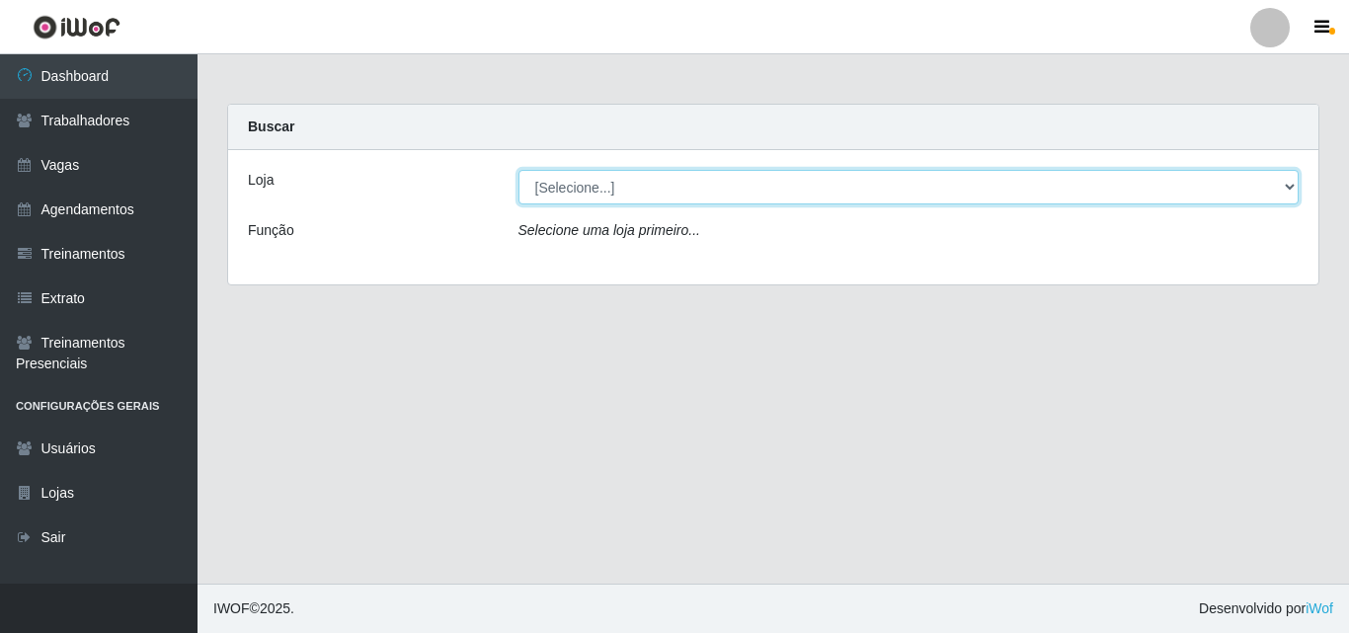
click at [573, 193] on select "[Selecione...] Chinatown Sushimi - [GEOGRAPHIC_DATA]" at bounding box center [908, 187] width 781 height 35
select select "357"
click at [518, 170] on select "[Selecione...] Chinatown Sushimi - [GEOGRAPHIC_DATA]" at bounding box center [908, 187] width 781 height 35
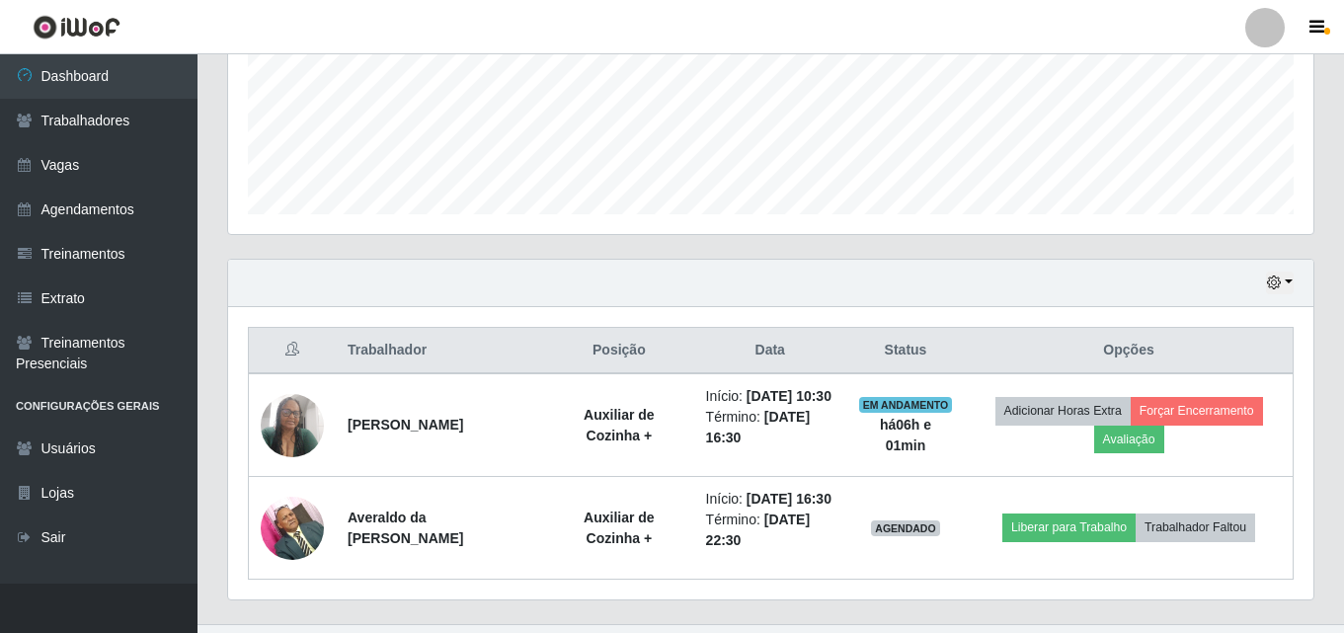
scroll to position [574, 0]
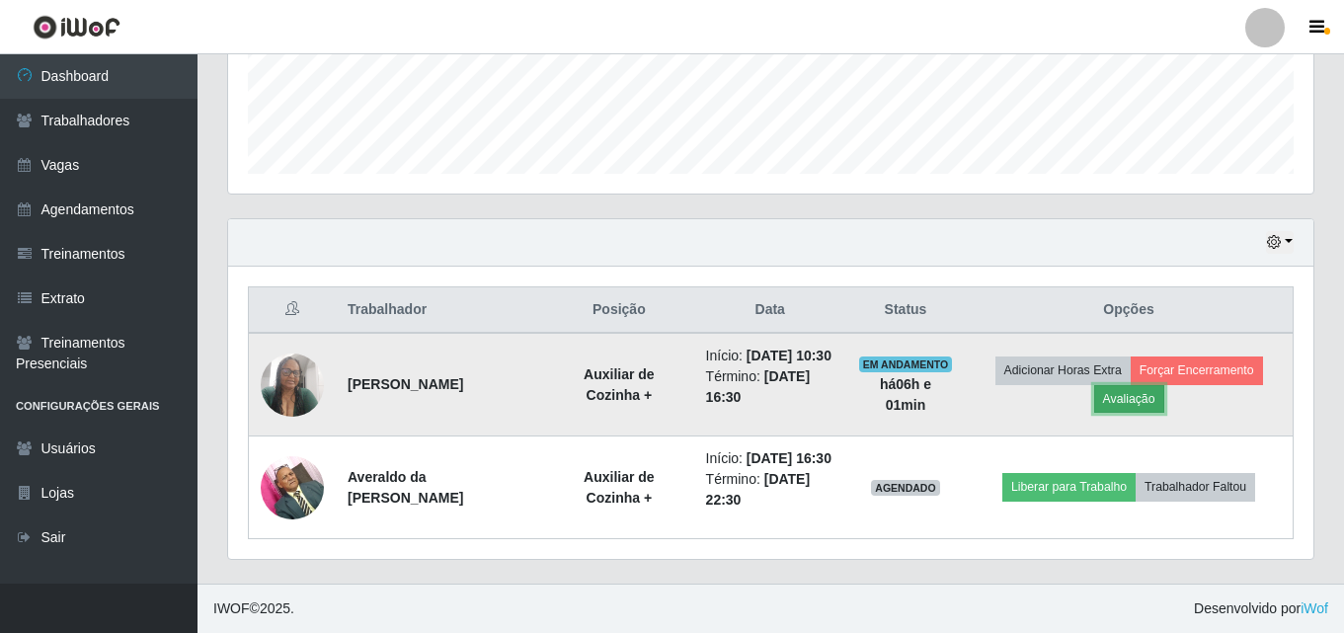
click at [1142, 385] on button "Avaliação" at bounding box center [1129, 399] width 70 height 28
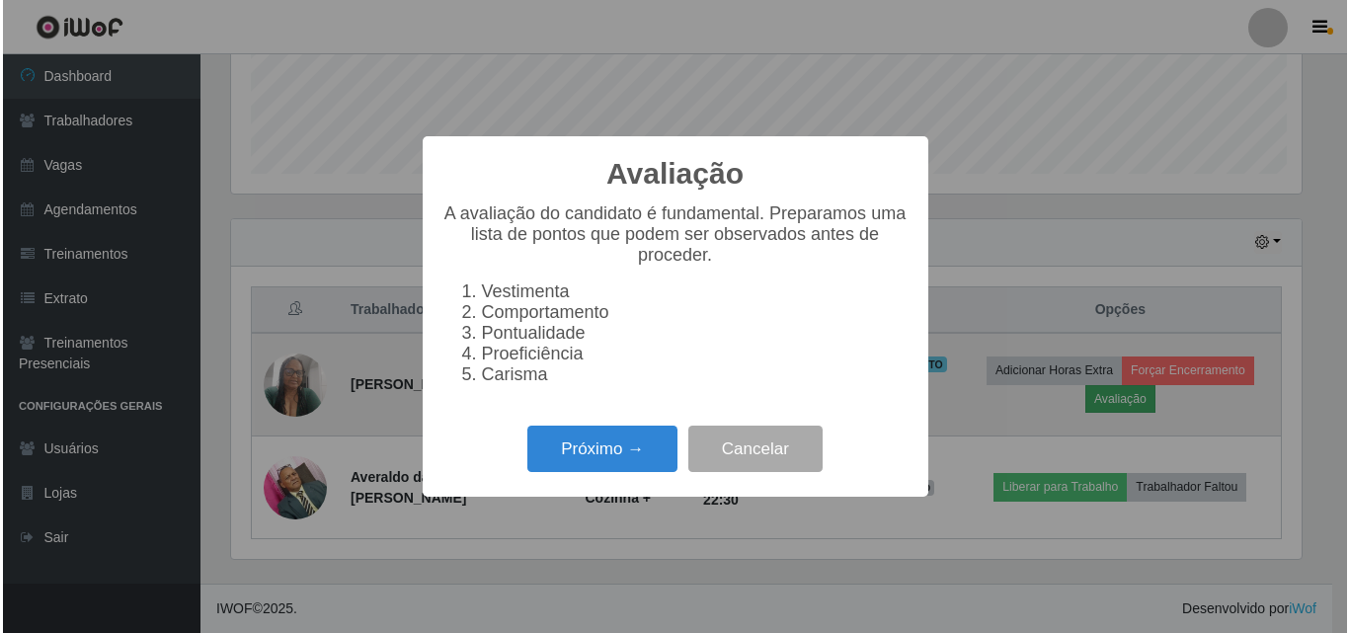
scroll to position [410, 1076]
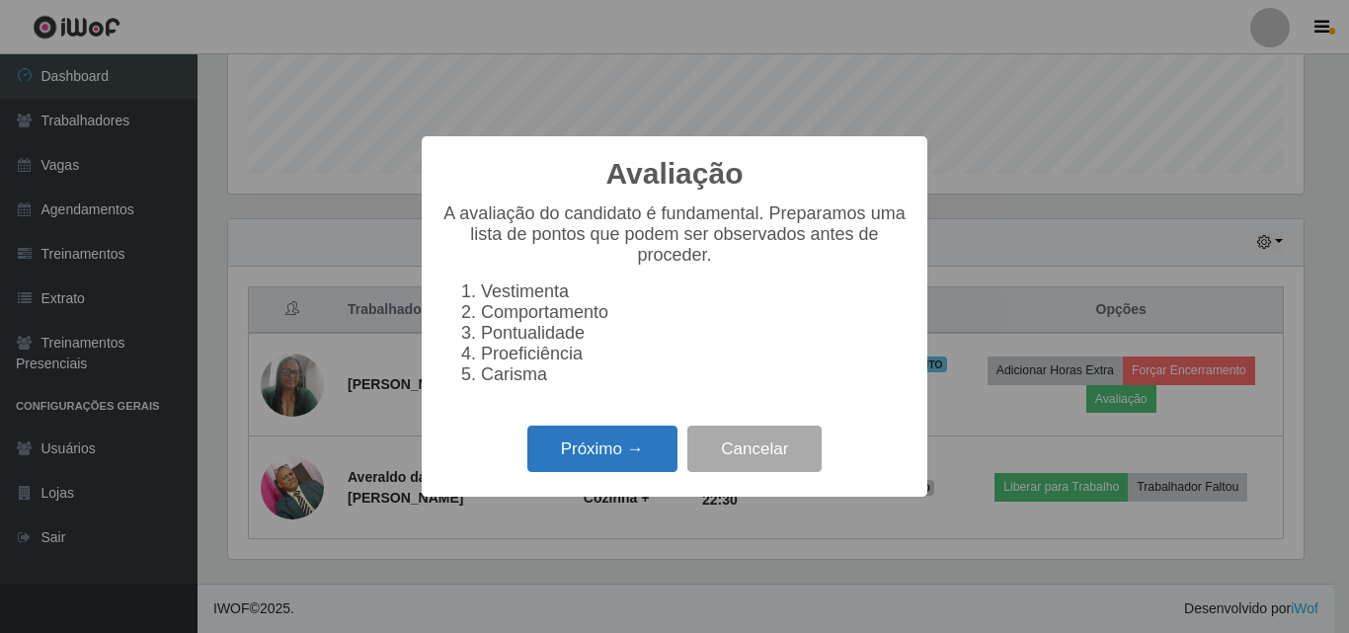
click at [635, 462] on button "Próximo →" at bounding box center [602, 449] width 150 height 46
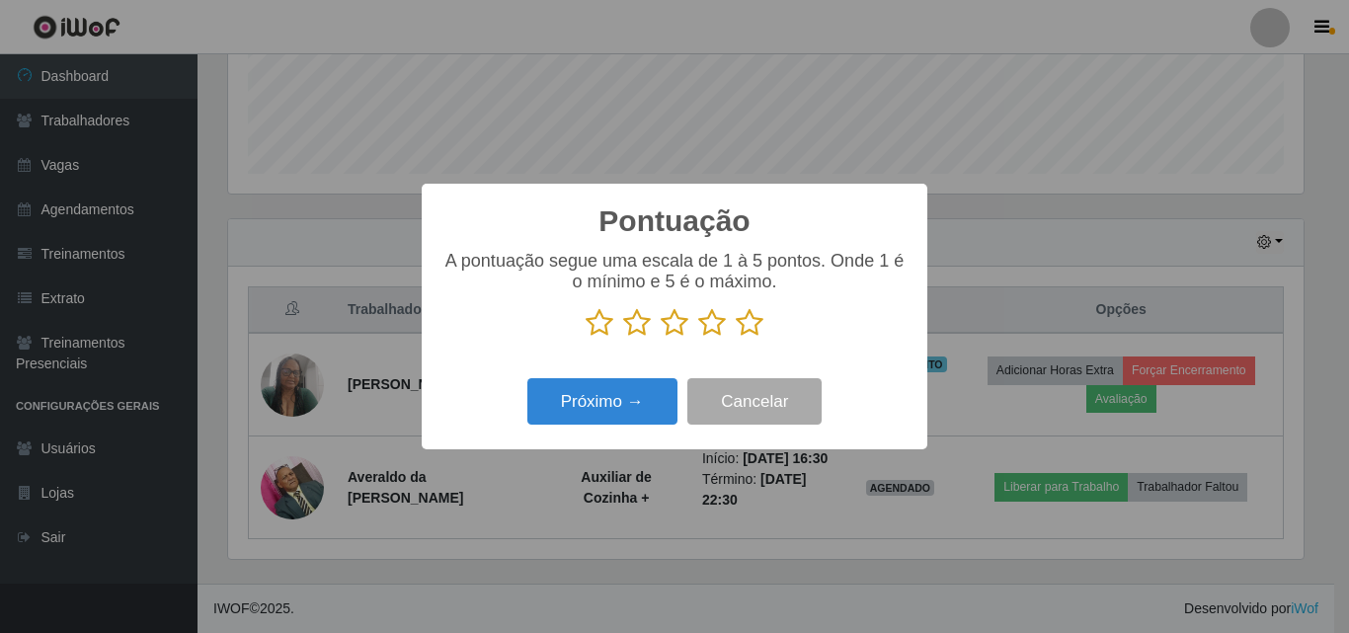
scroll to position [987204, 986539]
click at [744, 330] on icon at bounding box center [750, 323] width 28 height 30
click at [736, 338] on input "radio" at bounding box center [736, 338] width 0 height 0
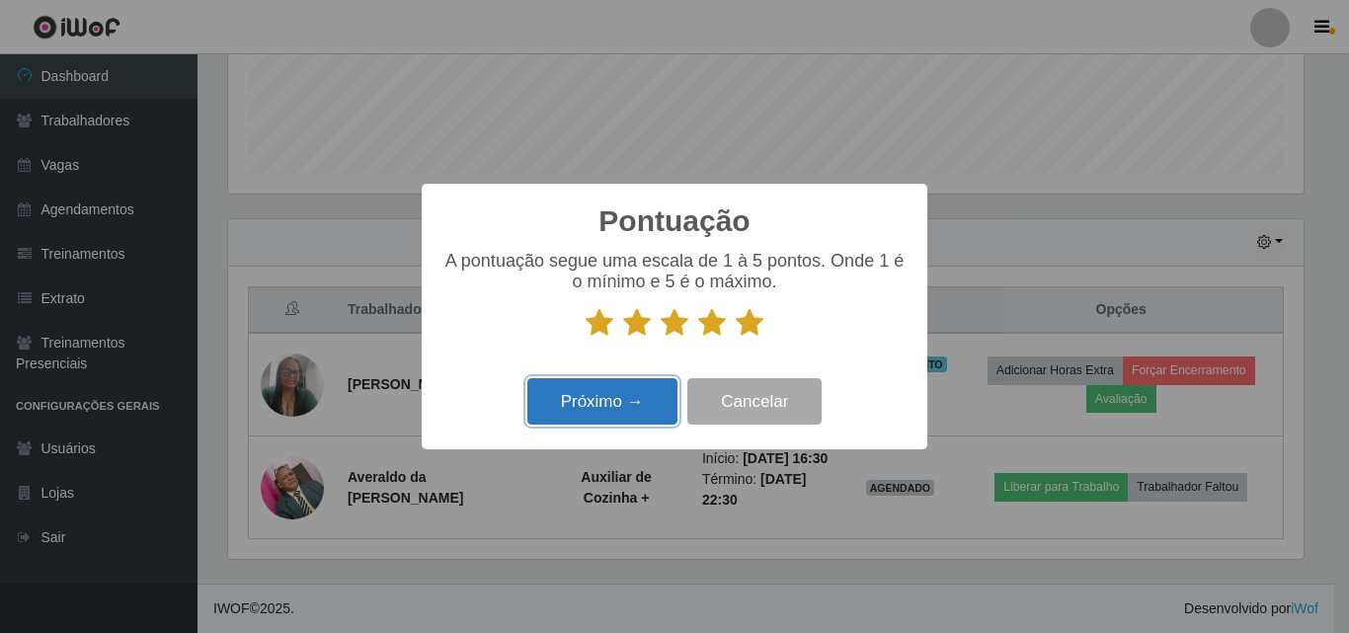
click at [607, 395] on button "Próximo →" at bounding box center [602, 401] width 150 height 46
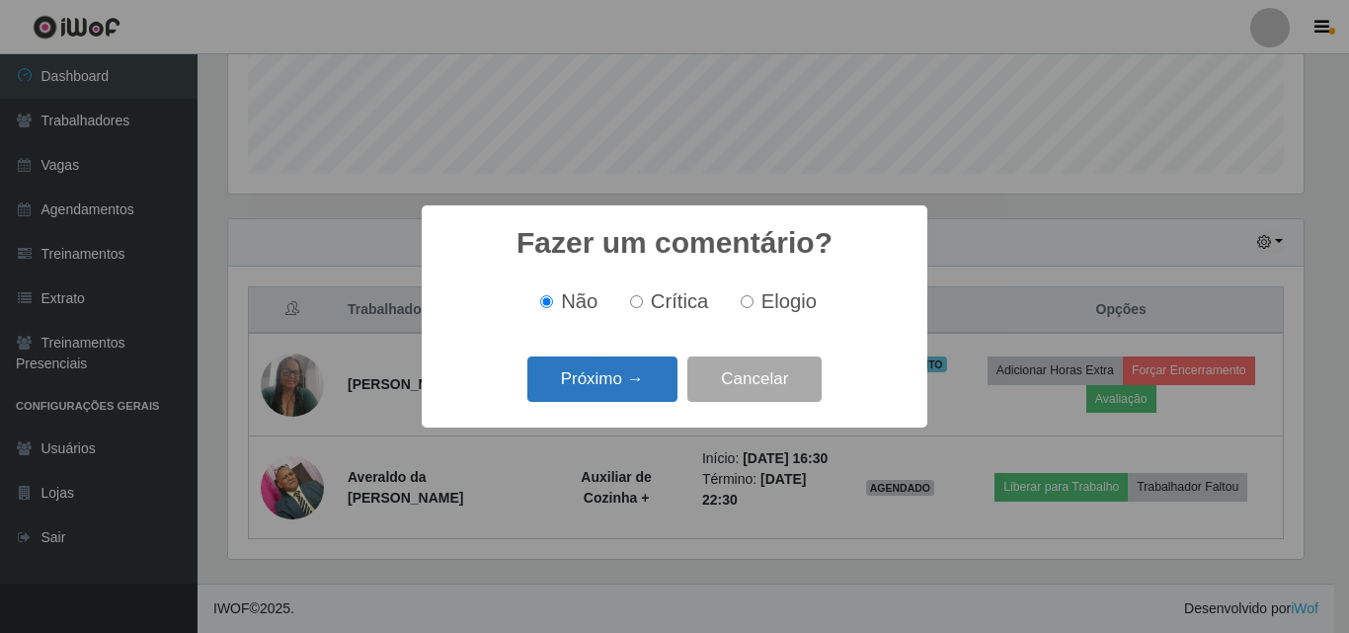
click at [555, 376] on button "Próximo →" at bounding box center [602, 380] width 150 height 46
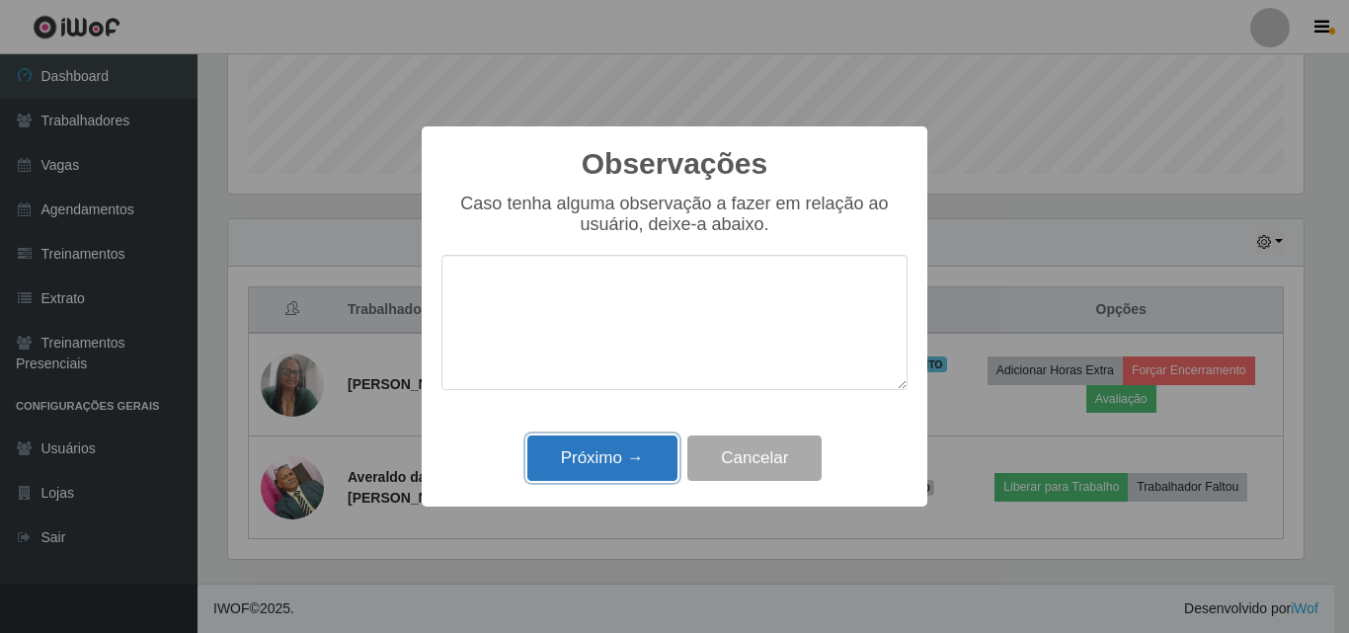
click at [629, 447] on button "Próximo →" at bounding box center [602, 459] width 150 height 46
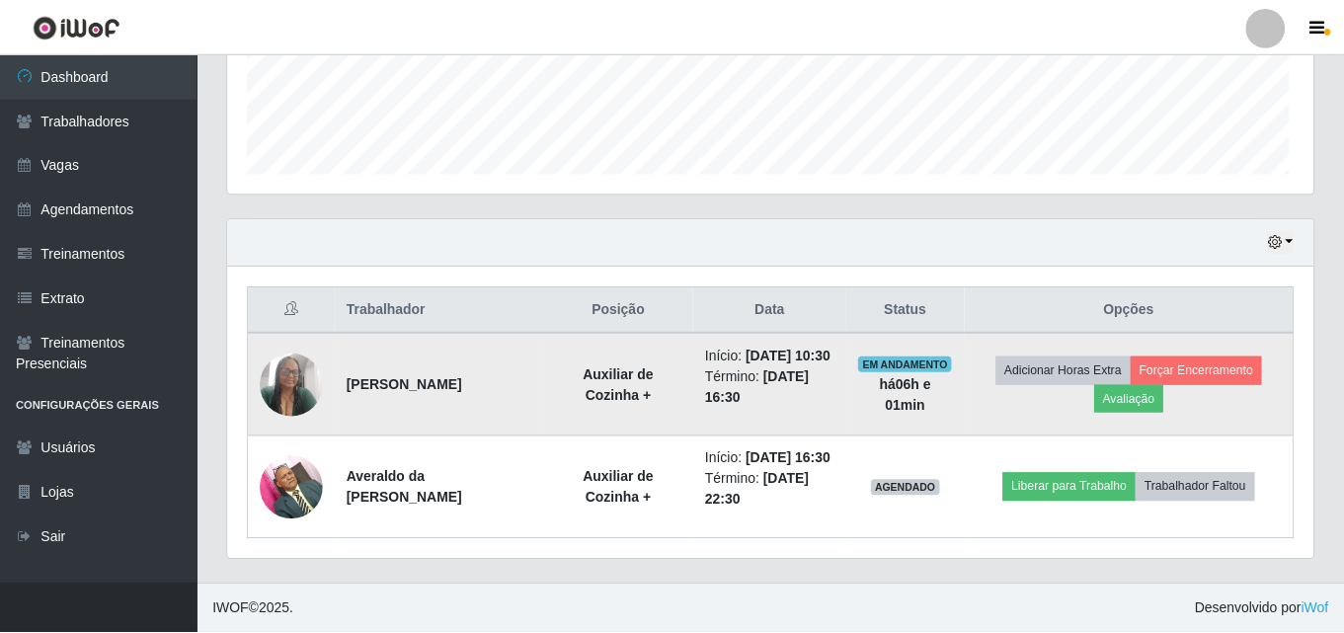
scroll to position [410, 1085]
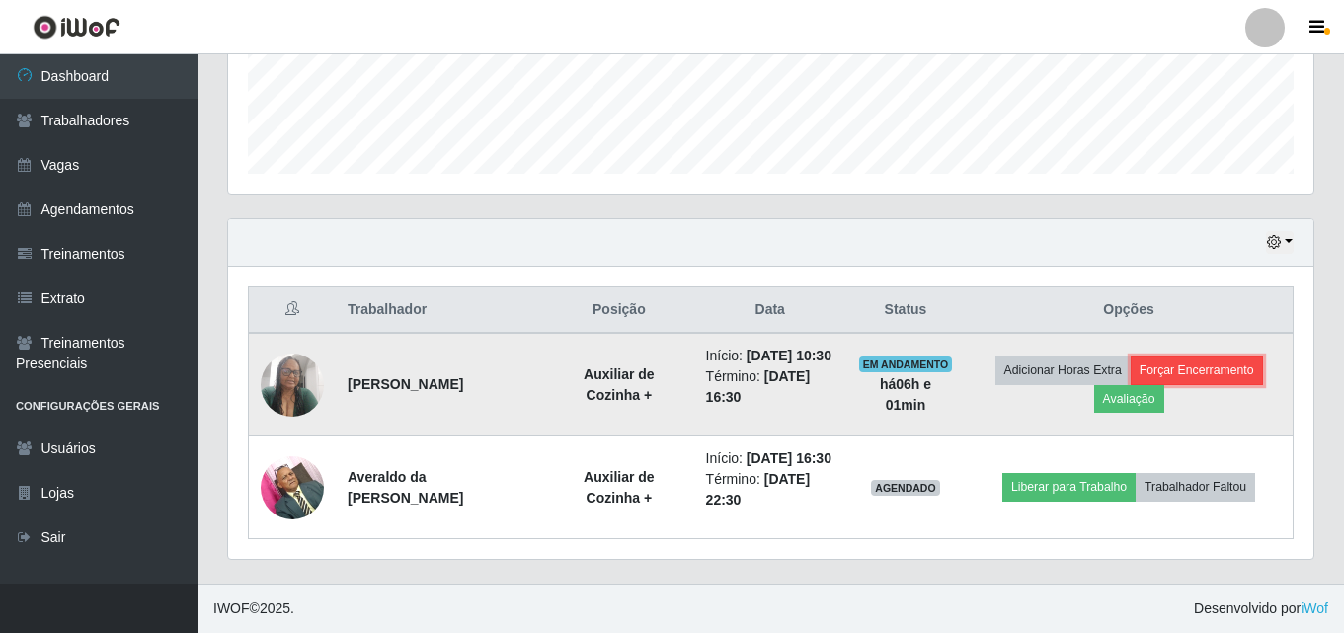
click at [1193, 357] on button "Forçar Encerramento" at bounding box center [1197, 371] width 132 height 28
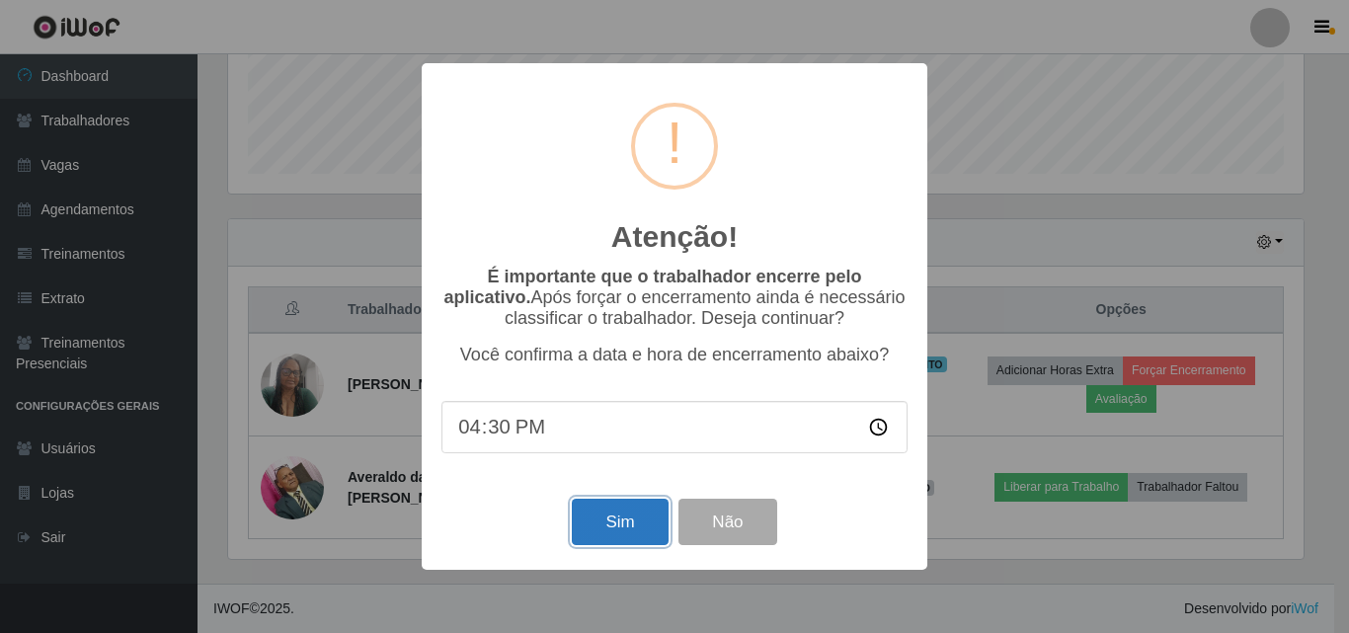
click at [622, 518] on button "Sim" at bounding box center [620, 522] width 96 height 46
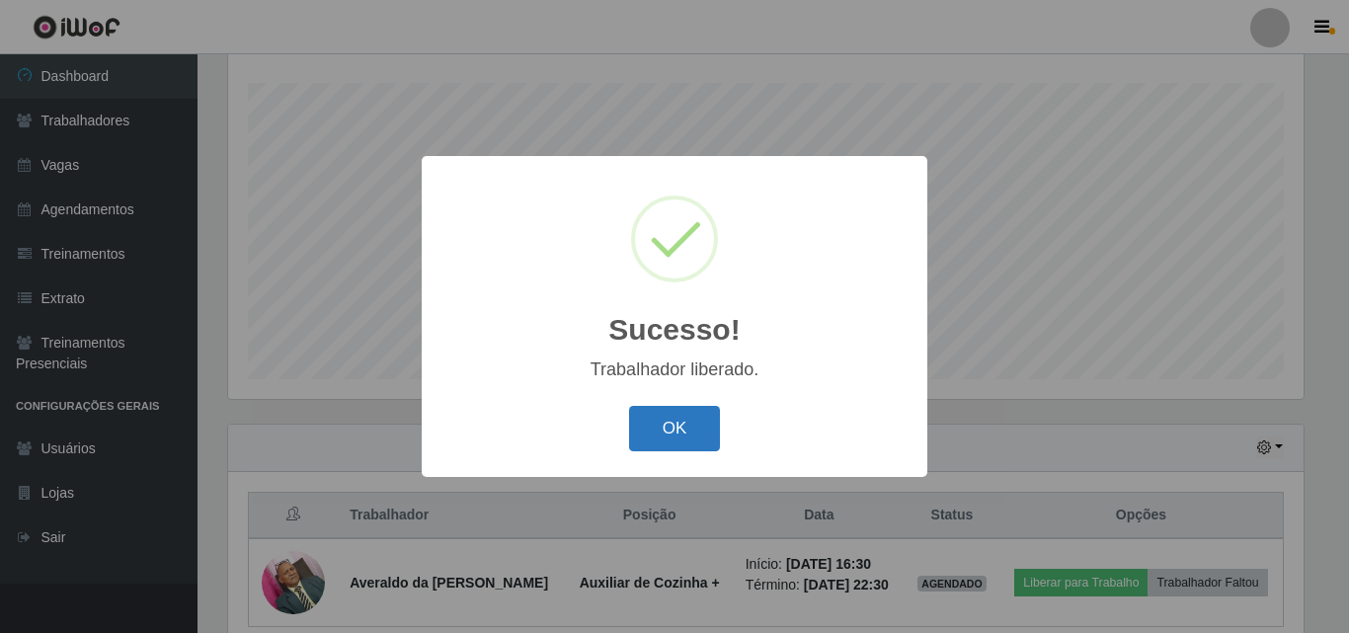
click at [669, 432] on button "OK" at bounding box center [675, 429] width 92 height 46
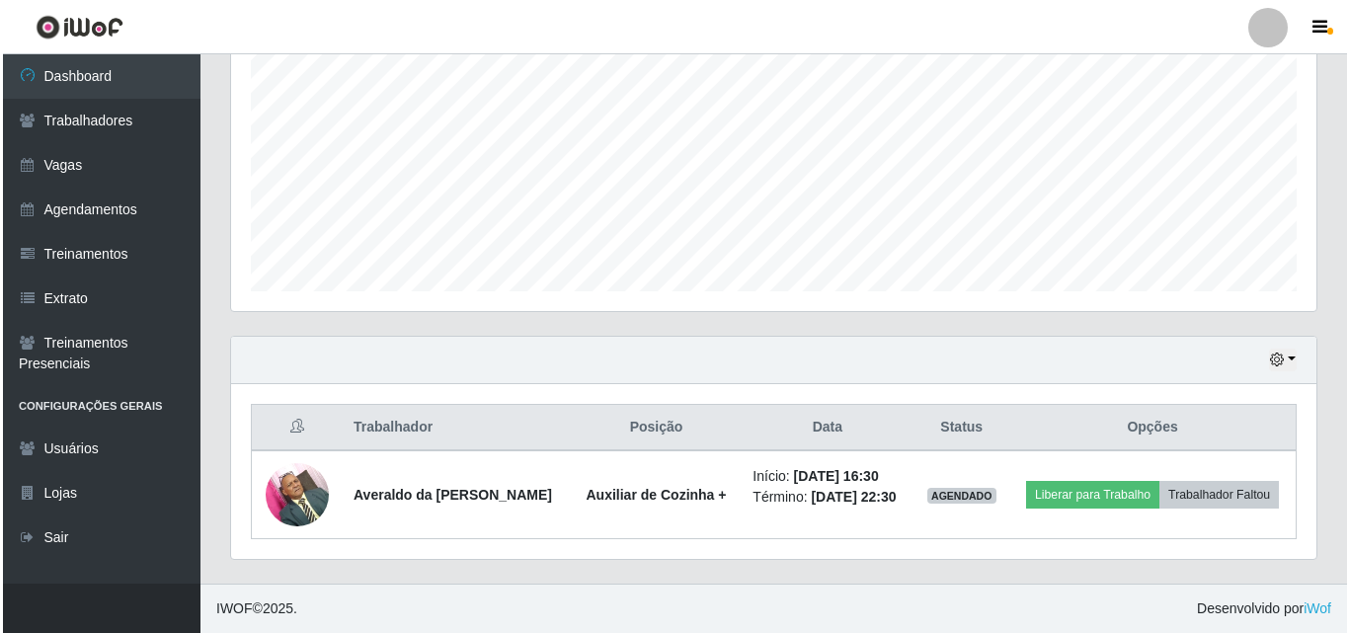
scroll to position [430, 0]
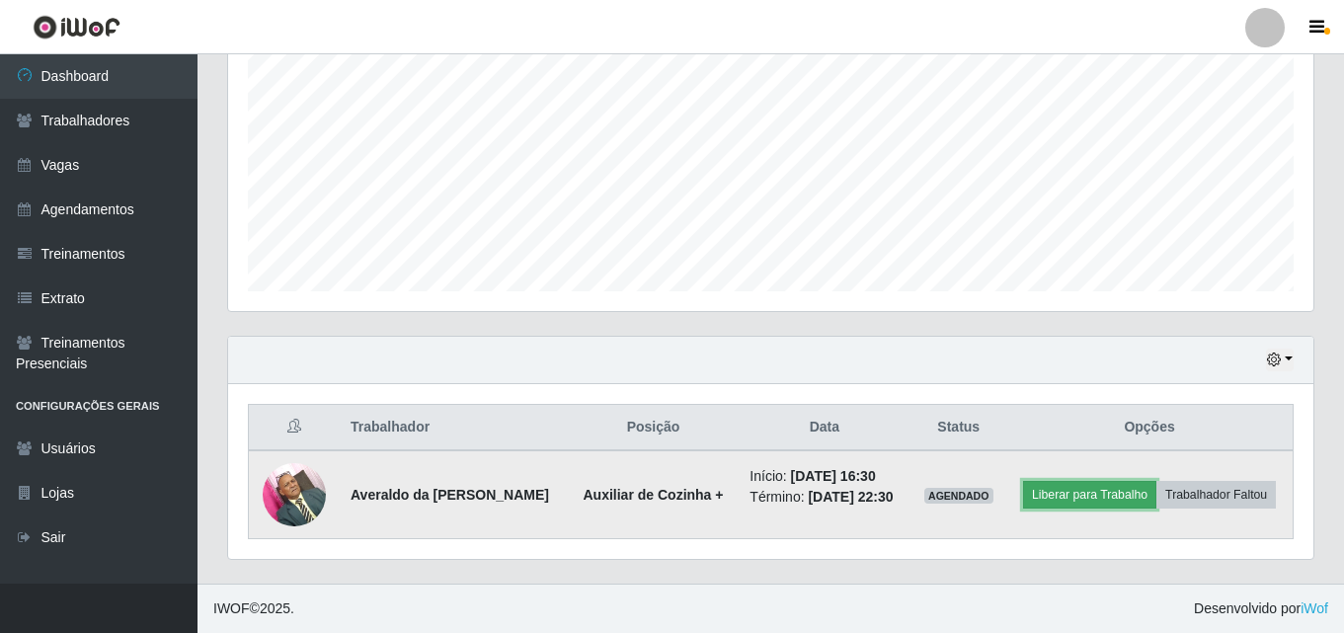
click at [1148, 481] on button "Liberar para Trabalho" at bounding box center [1089, 495] width 133 height 28
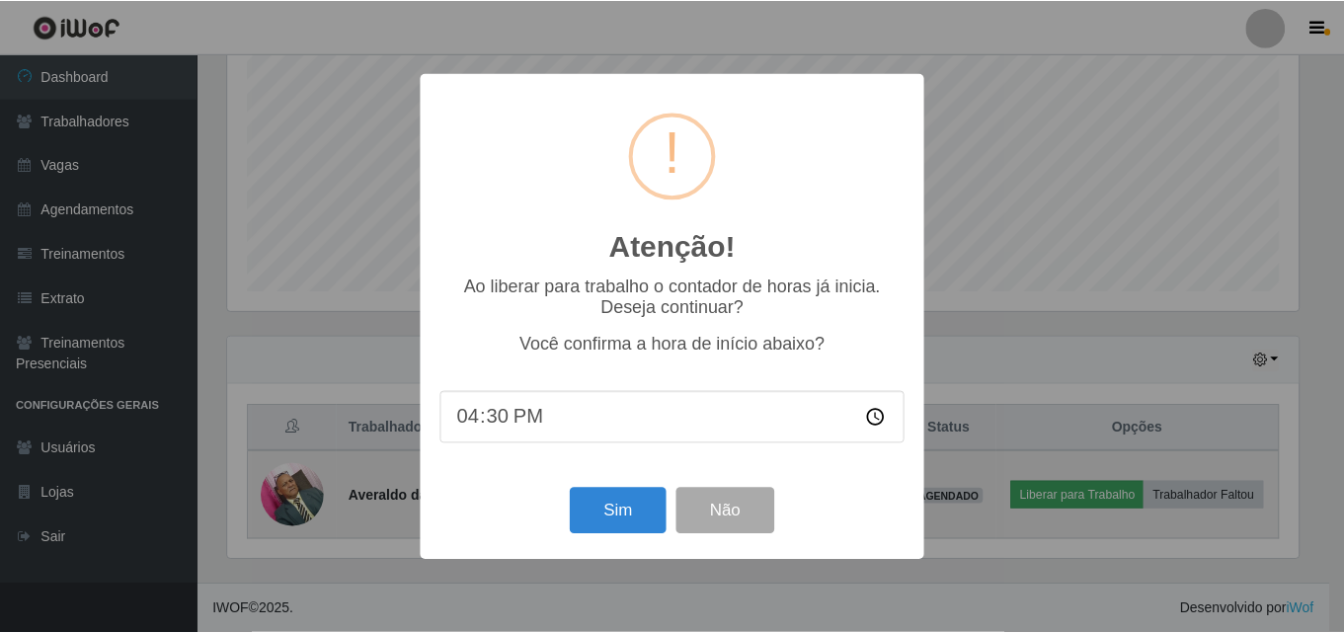
scroll to position [410, 1076]
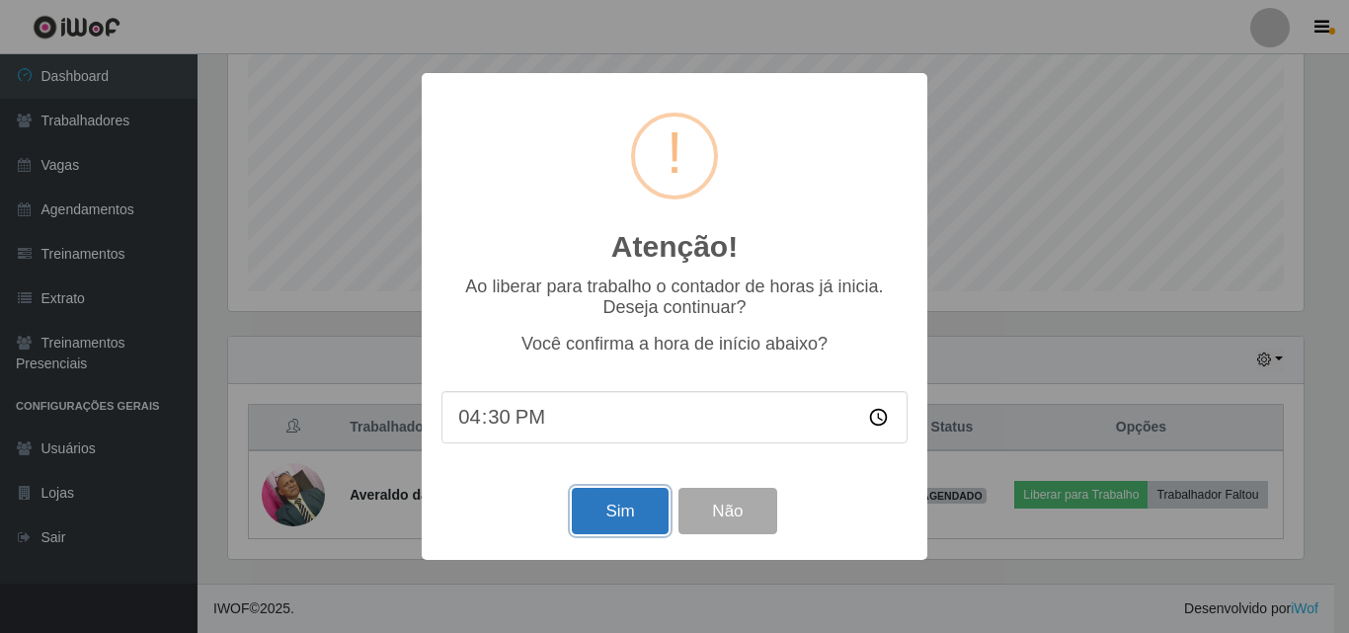
click at [613, 522] on button "Sim" at bounding box center [620, 511] width 96 height 46
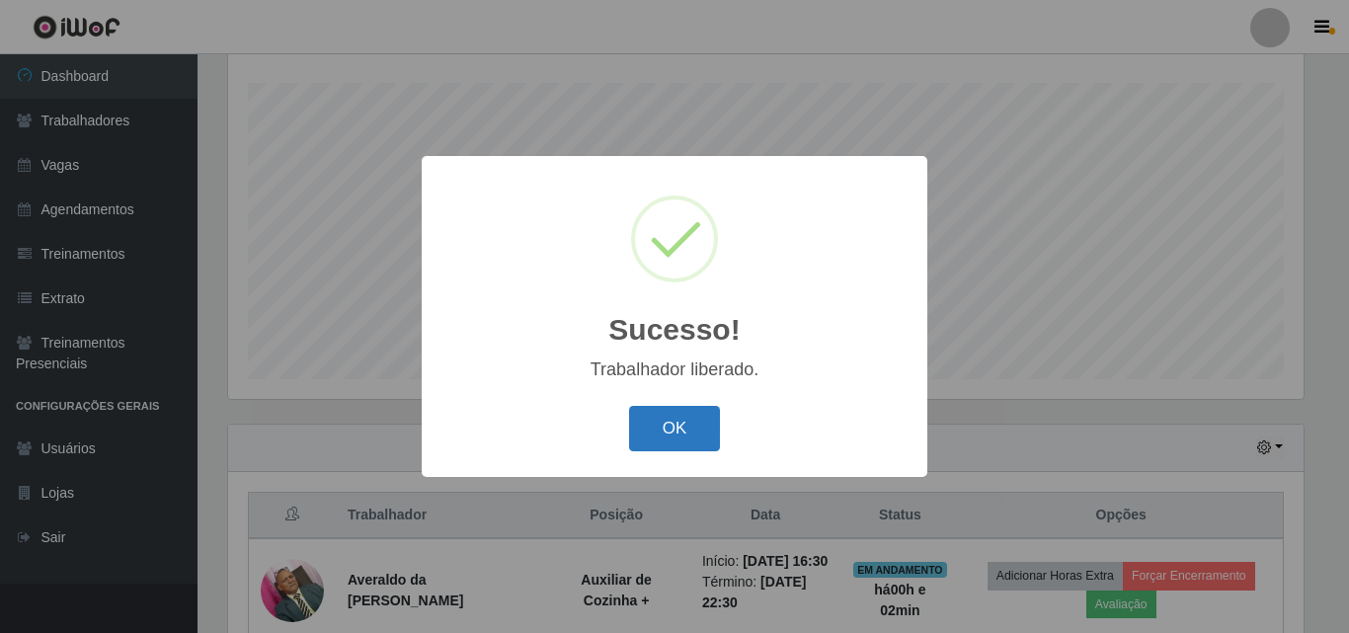
click at [686, 417] on button "OK" at bounding box center [675, 429] width 92 height 46
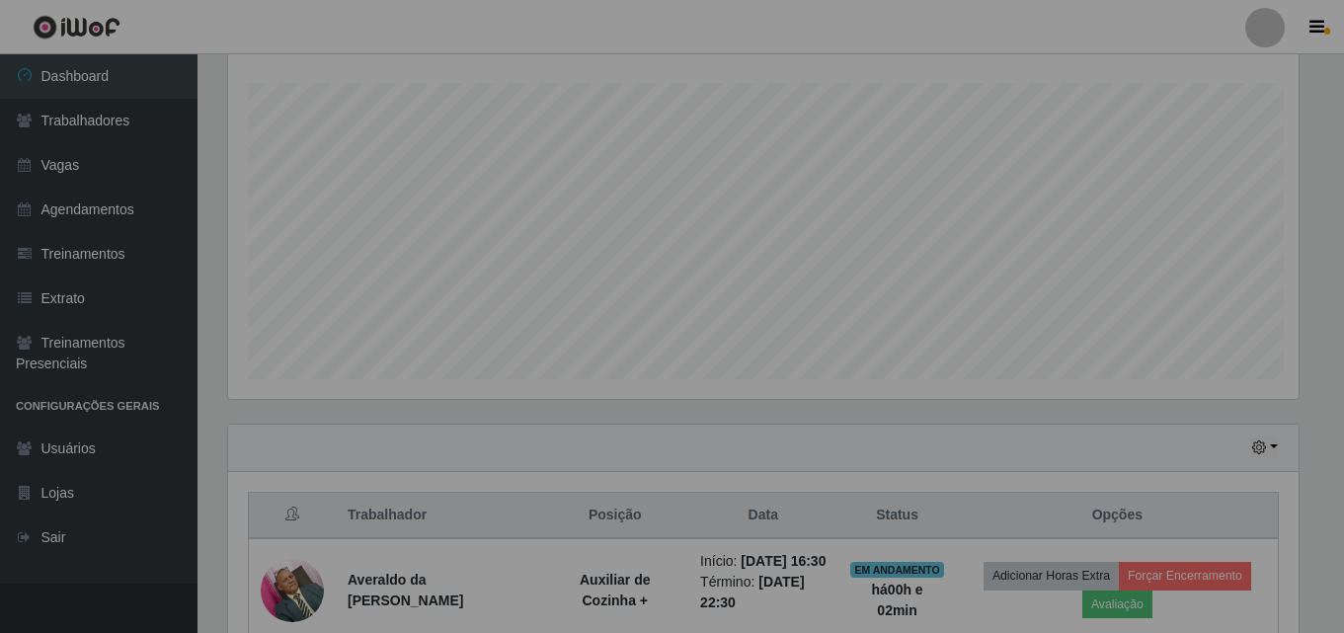
scroll to position [410, 1085]
